Goal: Task Accomplishment & Management: Manage account settings

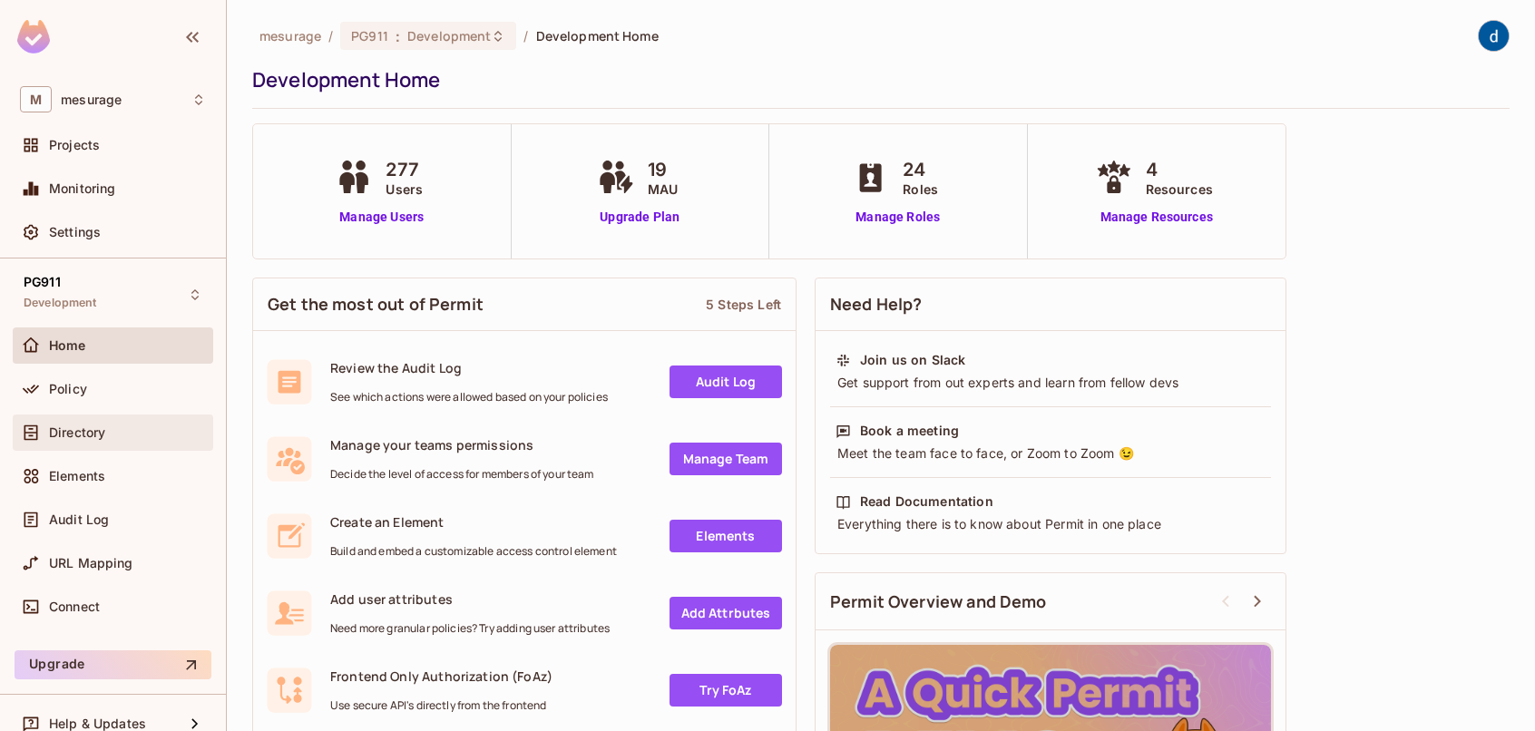
click at [82, 425] on span "Directory" at bounding box center [77, 432] width 56 height 15
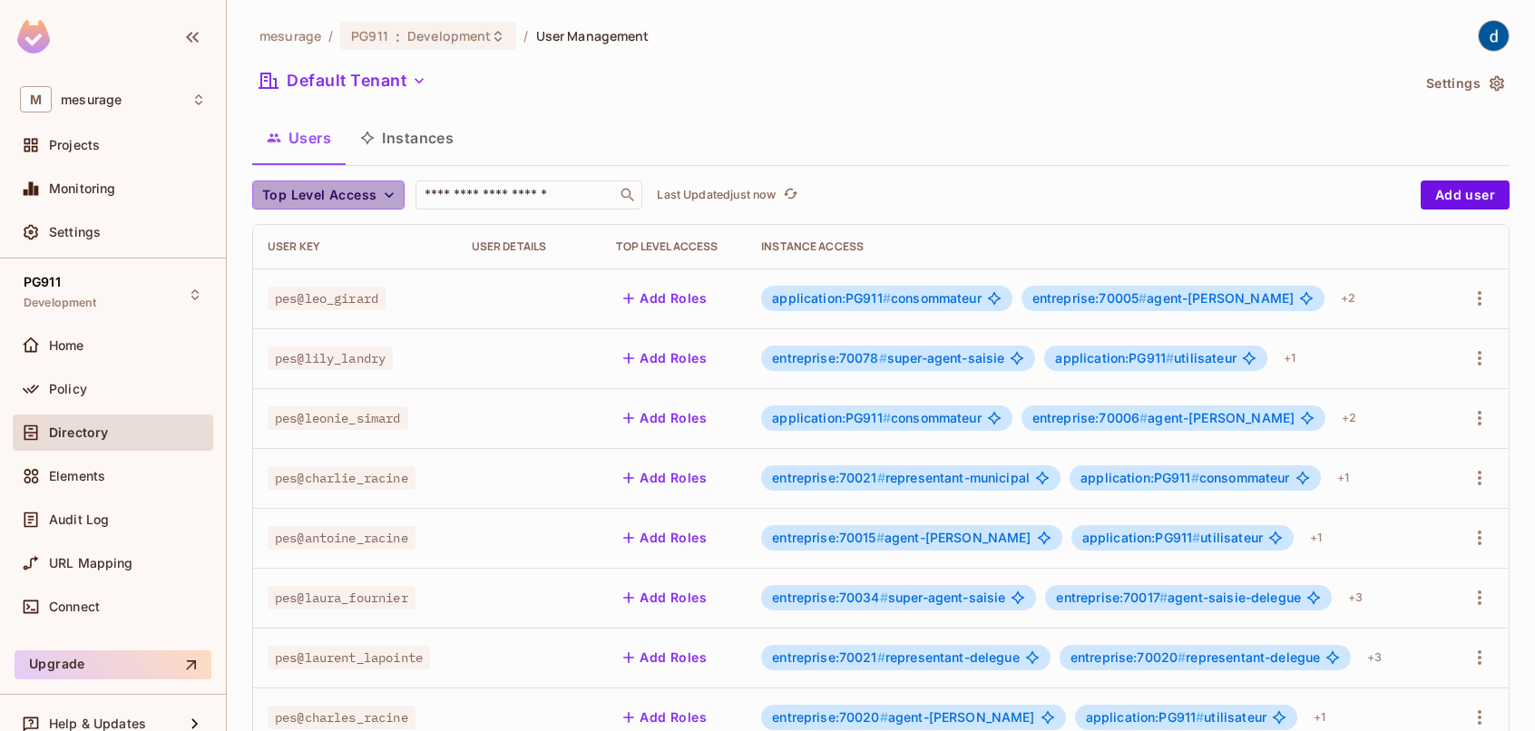
click at [375, 197] on button "Top Level Access" at bounding box center [328, 195] width 152 height 29
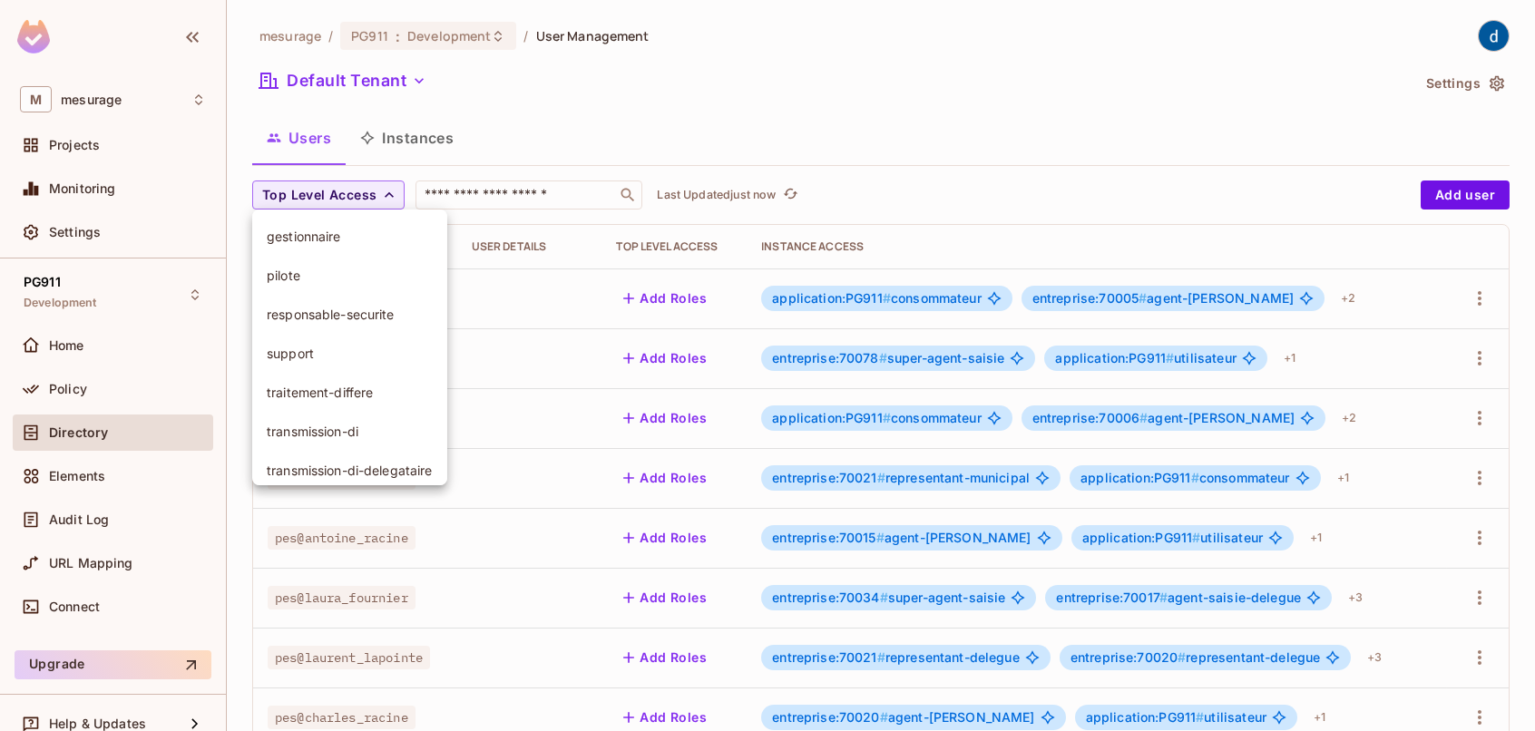
click at [296, 273] on span "pilote" at bounding box center [350, 275] width 166 height 17
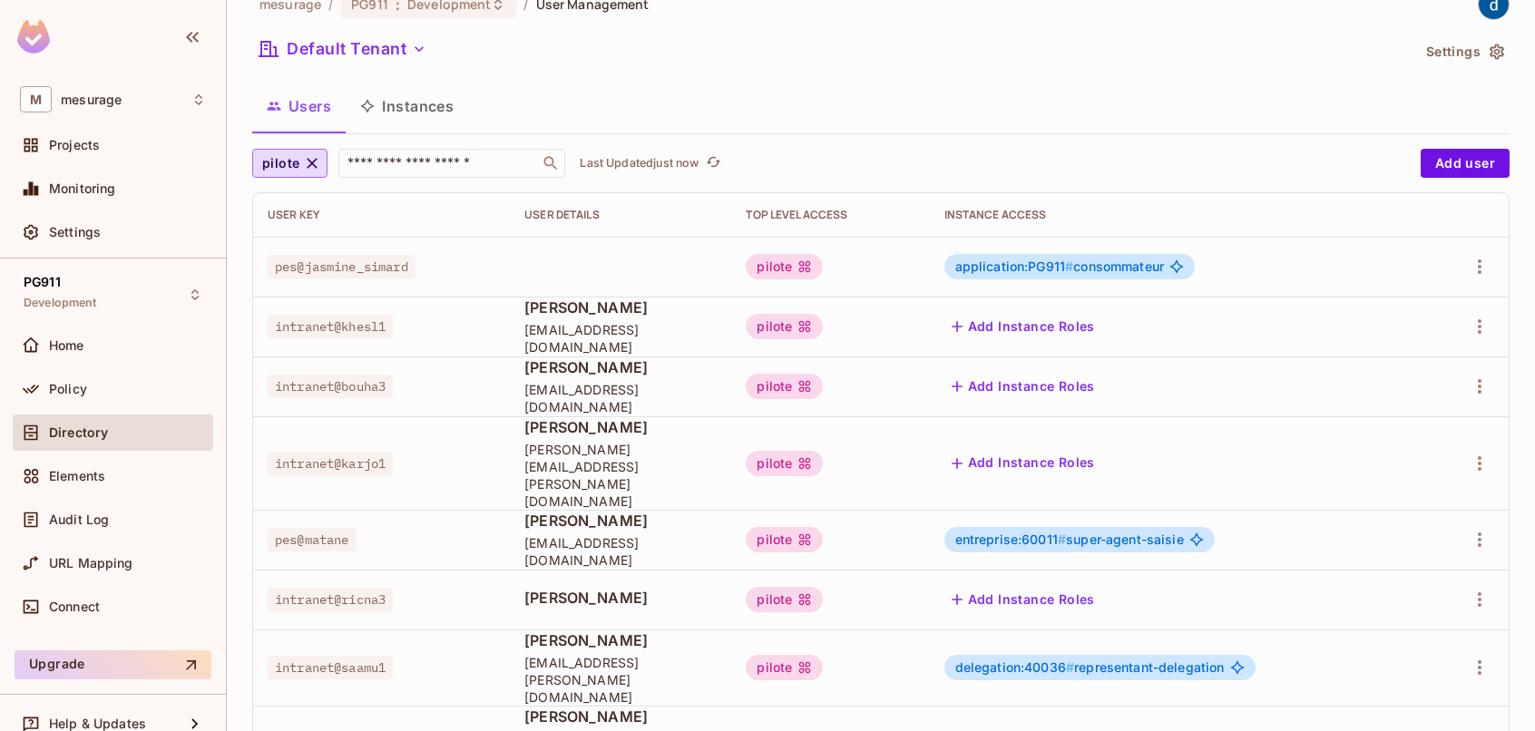
scroll to position [56, 0]
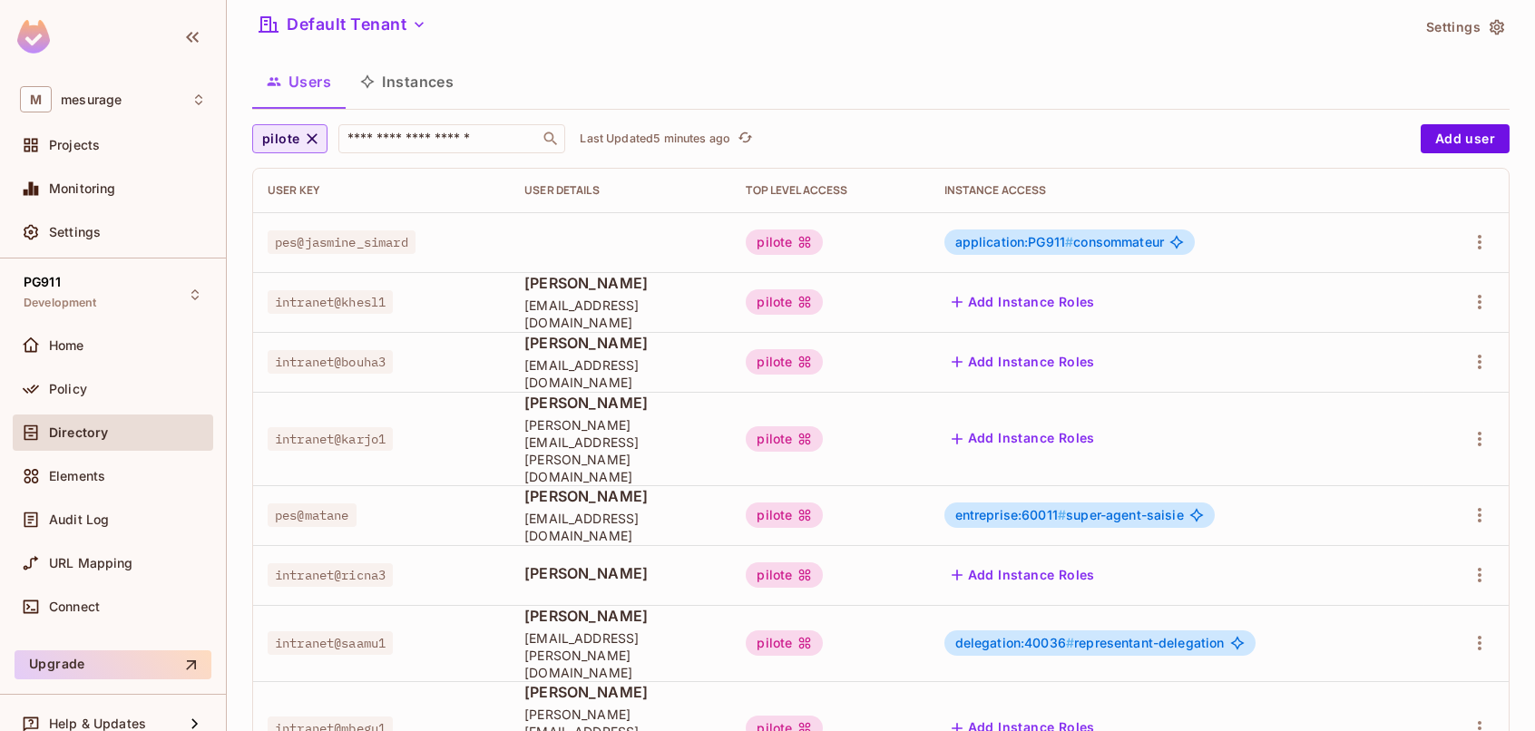
click at [311, 143] on icon "button" at bounding box center [312, 139] width 18 height 18
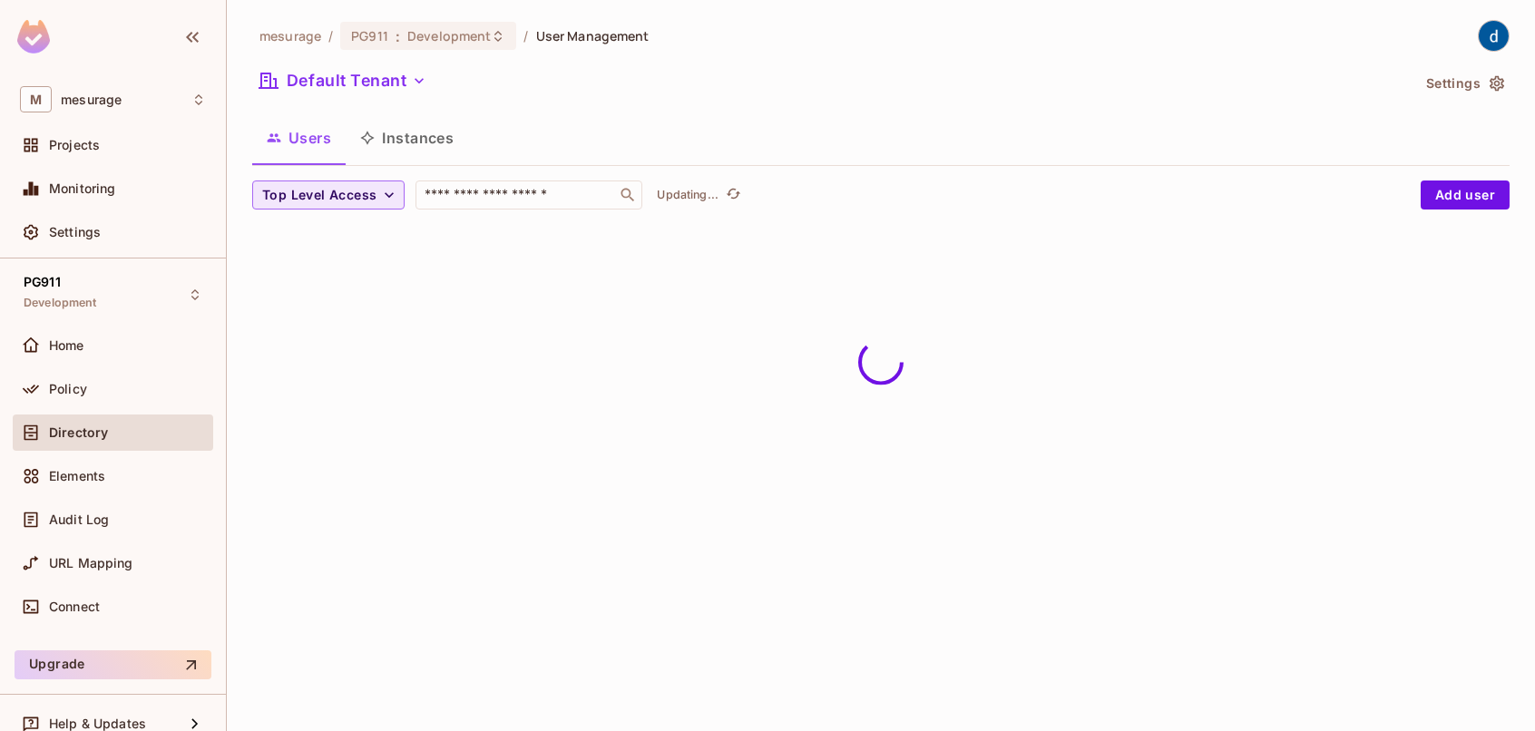
scroll to position [0, 0]
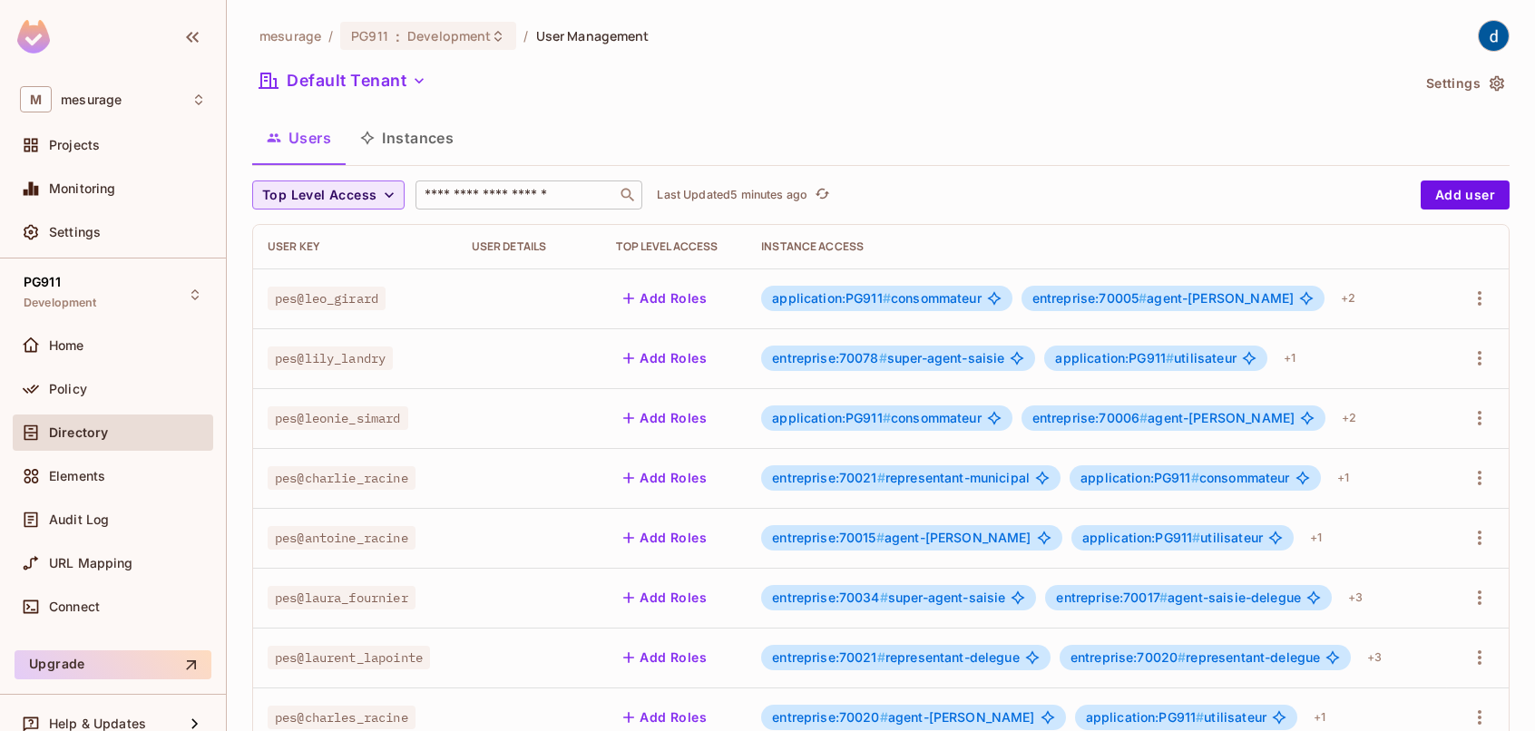
click at [474, 196] on input "text" at bounding box center [516, 195] width 191 height 18
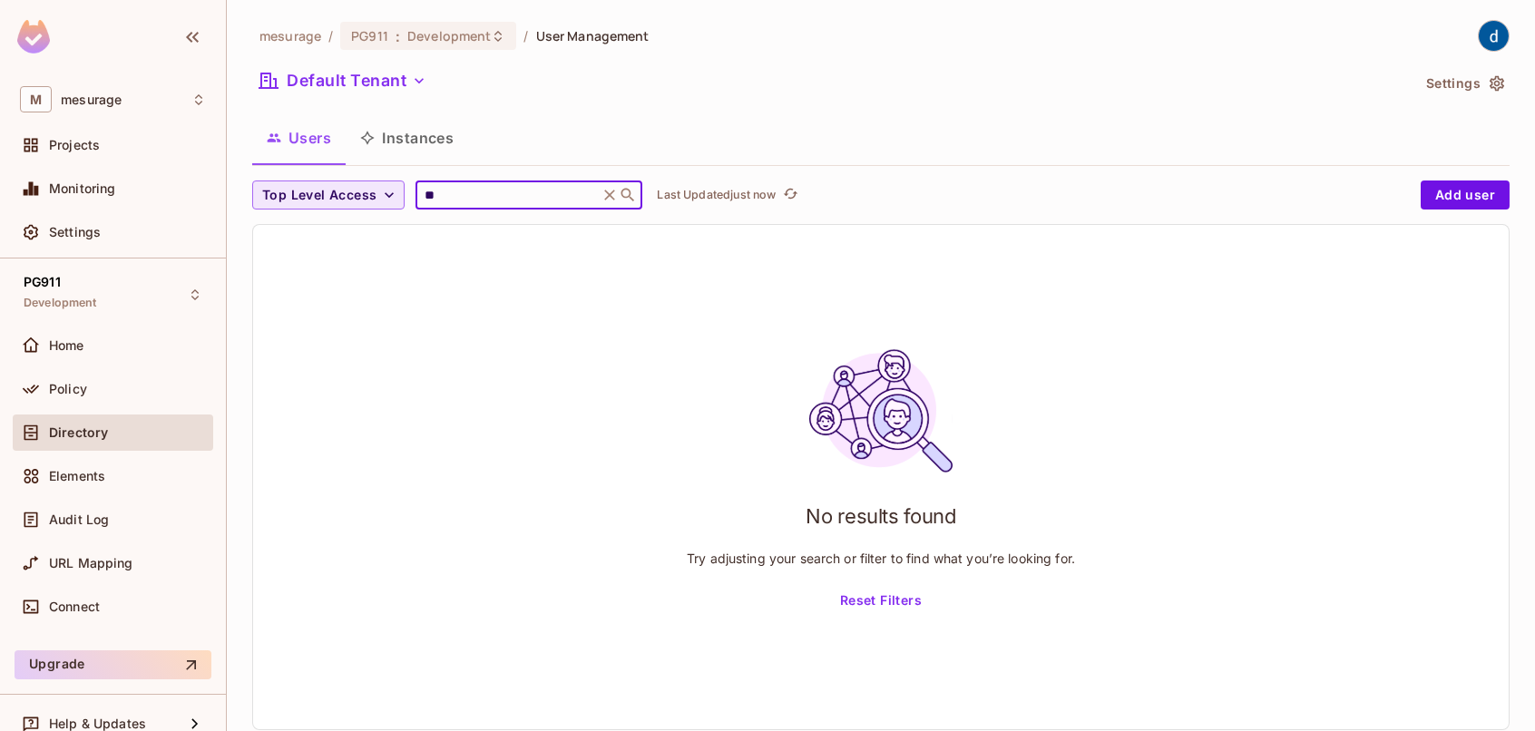
type input "*"
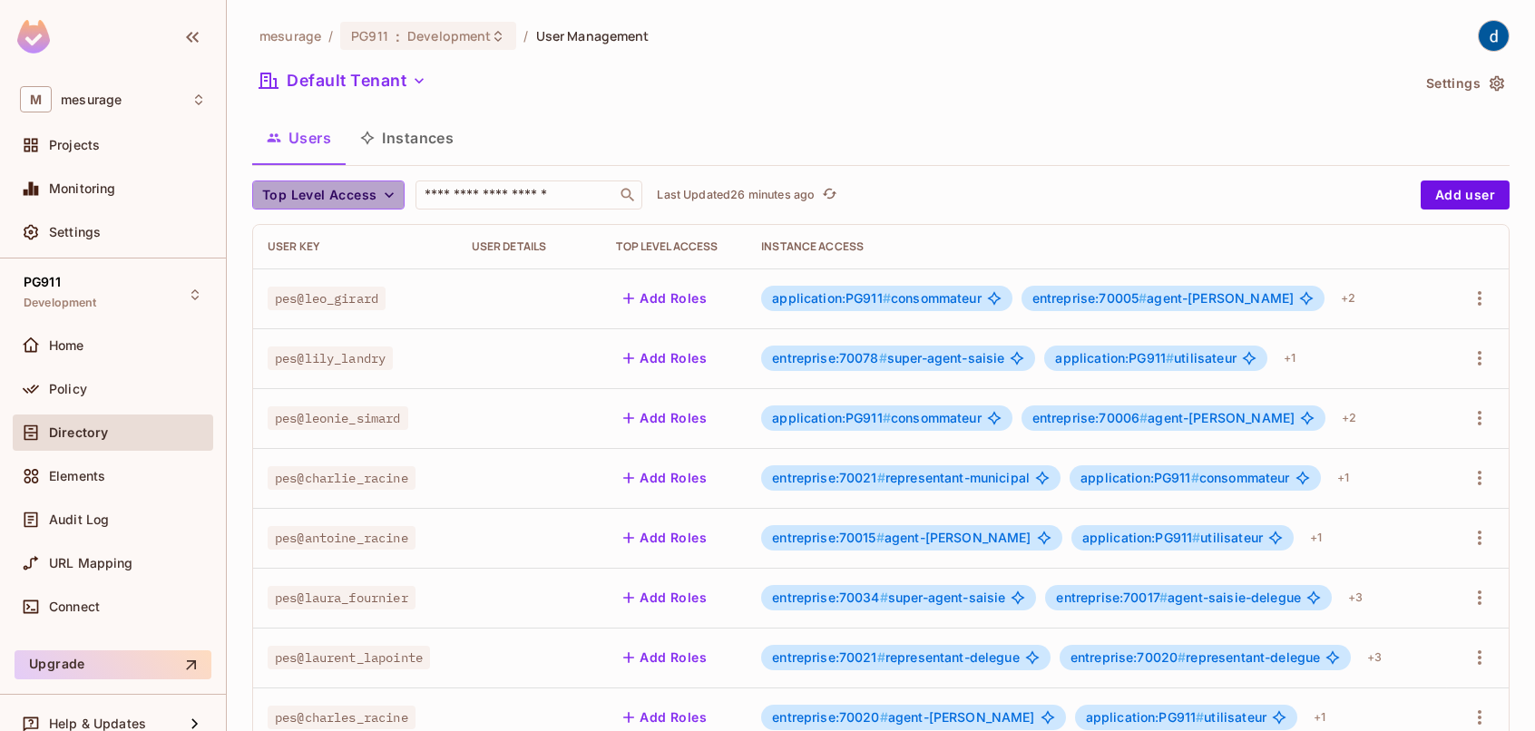
click at [380, 192] on icon "button" at bounding box center [389, 195] width 18 height 18
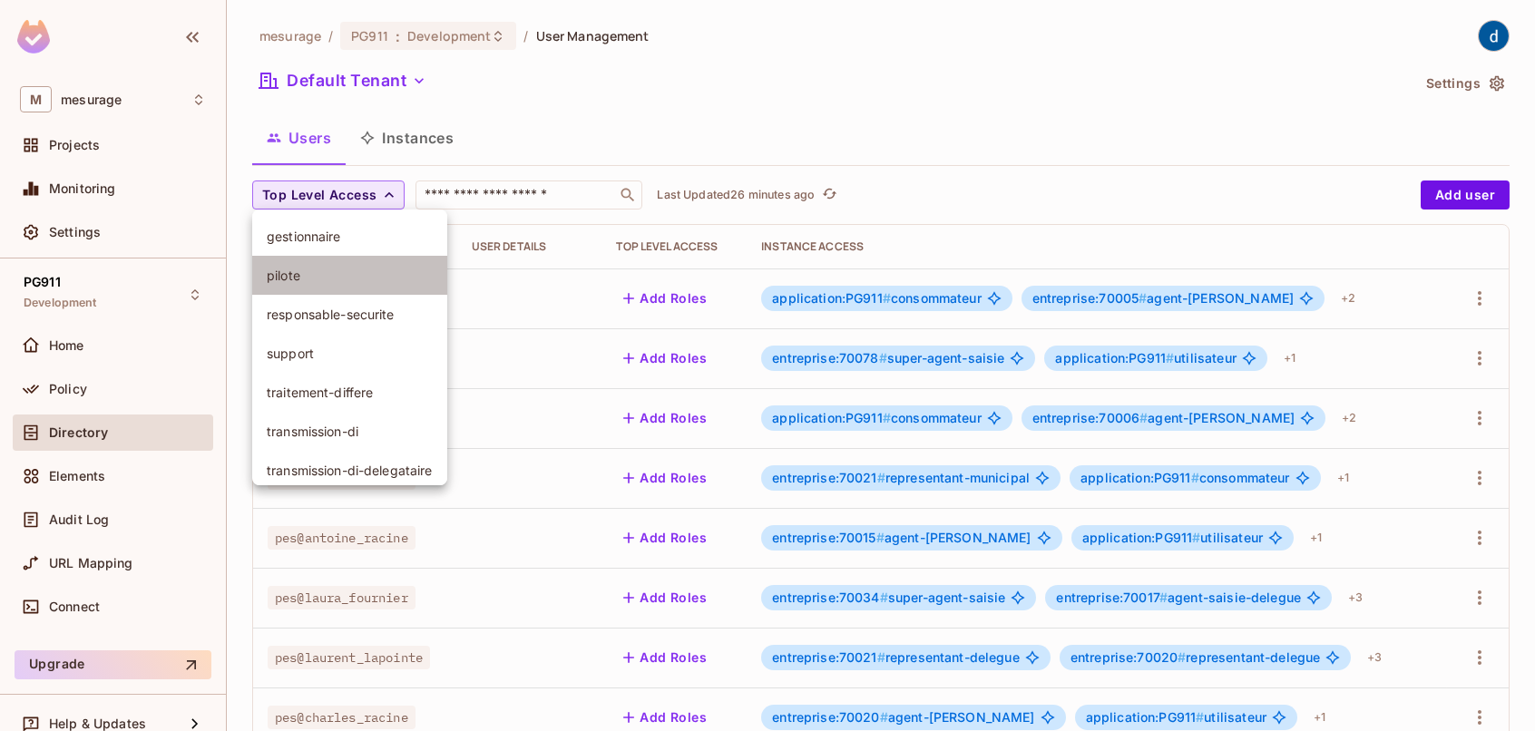
click at [320, 282] on span "pilote" at bounding box center [350, 275] width 166 height 17
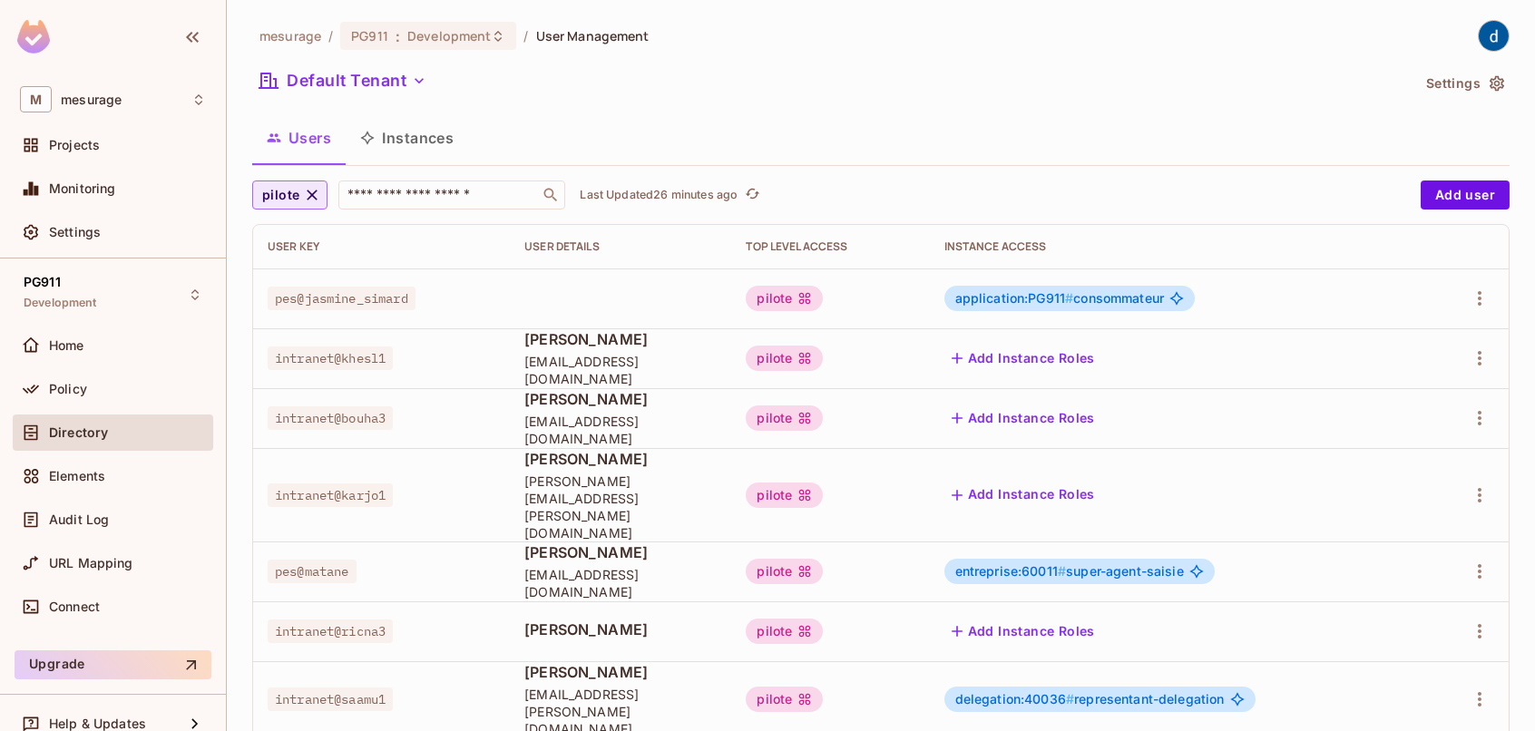
scroll to position [56, 0]
